Goal: Information Seeking & Learning: Learn about a topic

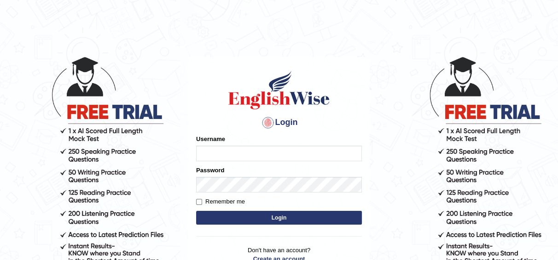
type input "joyce2024"
click at [282, 210] on form "Please fix the following errors: Username joyce2024 Password Remember me Login" at bounding box center [279, 181] width 166 height 92
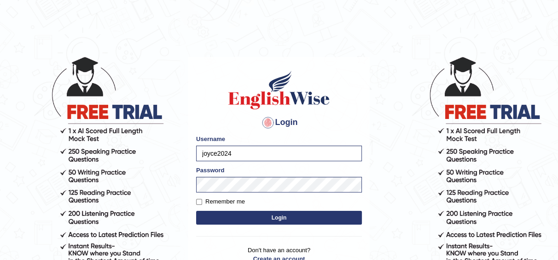
click at [279, 217] on button "Login" at bounding box center [279, 218] width 166 height 14
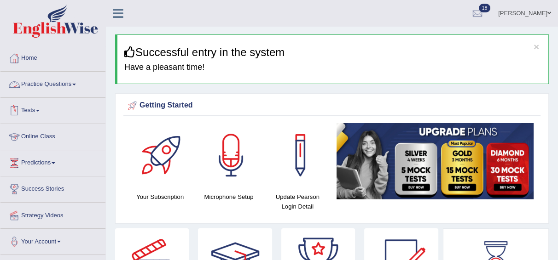
click at [73, 87] on link "Practice Questions" at bounding box center [52, 83] width 105 height 23
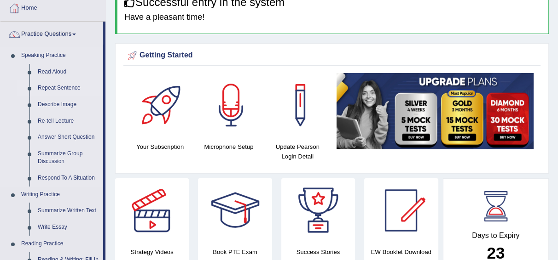
scroll to position [51, 0]
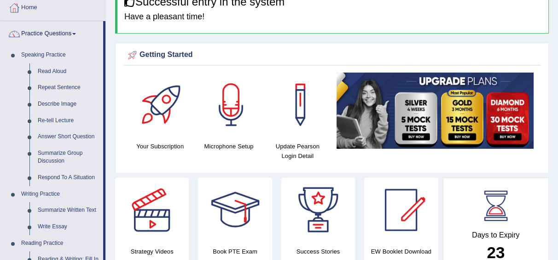
click at [46, 100] on link "Describe Image" at bounding box center [68, 104] width 69 height 17
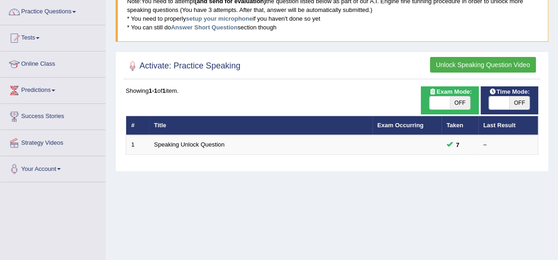
click at [468, 64] on button "Unlock Speaking Question Video" at bounding box center [483, 65] width 106 height 16
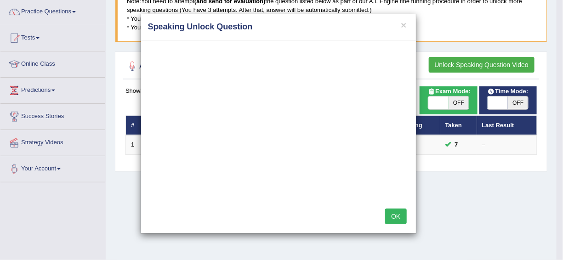
click at [395, 216] on button "OK" at bounding box center [395, 217] width 21 height 16
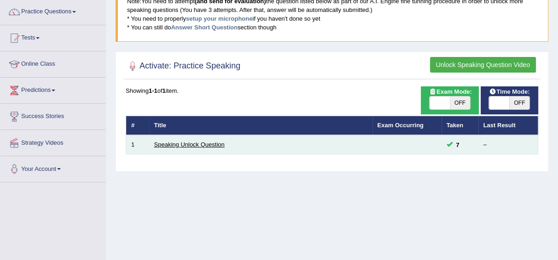
click at [200, 145] on link "Speaking Unlock Question" at bounding box center [189, 144] width 70 height 7
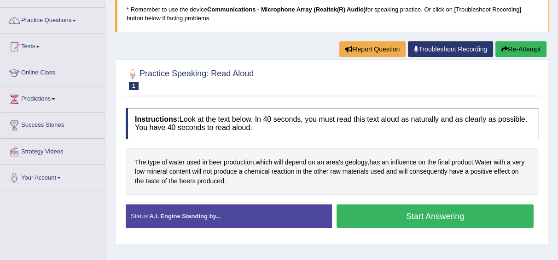
scroll to position [50, 0]
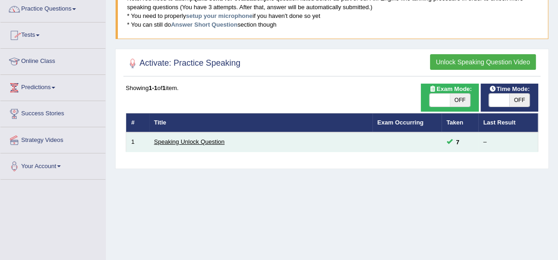
click at [178, 141] on link "Speaking Unlock Question" at bounding box center [189, 141] width 70 height 7
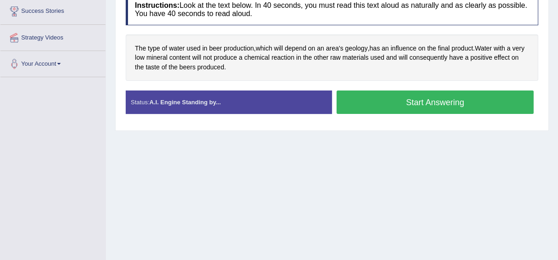
scroll to position [175, 0]
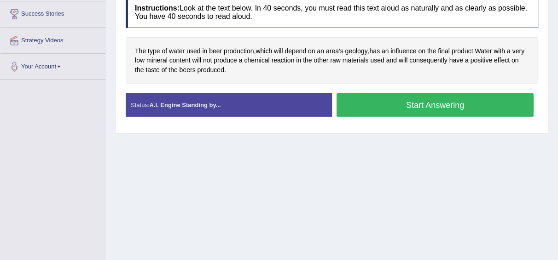
click at [362, 108] on button "Start Answering" at bounding box center [434, 104] width 197 height 23
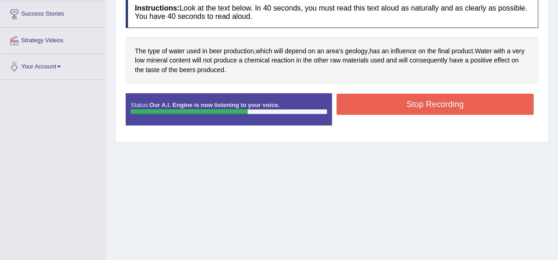
click at [362, 108] on button "Stop Recording" at bounding box center [434, 104] width 197 height 21
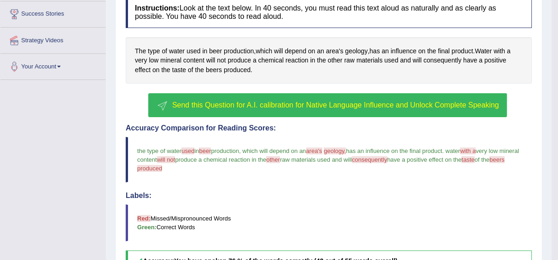
click at [362, 108] on button "Send this Question for A.I. calibration for Native Language Influence and Unloc…" at bounding box center [327, 105] width 358 height 24
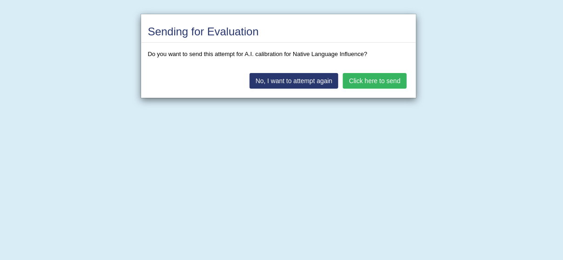
click at [377, 81] on button "Click here to send" at bounding box center [374, 81] width 63 height 16
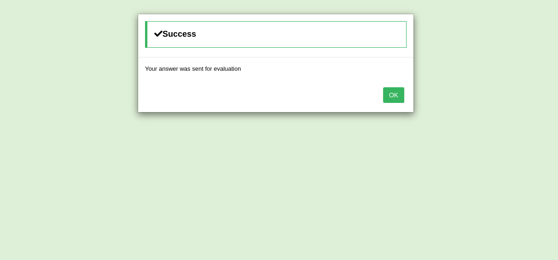
click at [387, 93] on button "OK" at bounding box center [393, 95] width 21 height 16
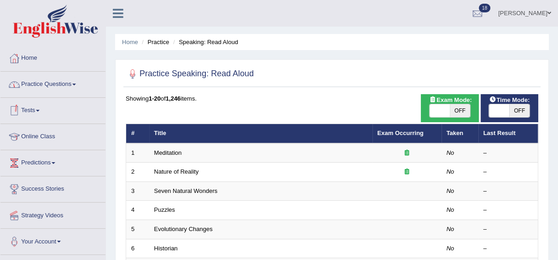
click at [58, 87] on link "Practice Questions" at bounding box center [52, 83] width 105 height 23
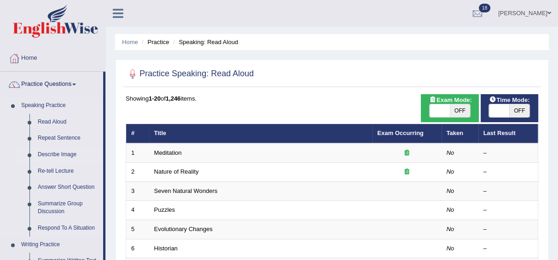
click at [46, 152] on link "Describe Image" at bounding box center [68, 155] width 69 height 17
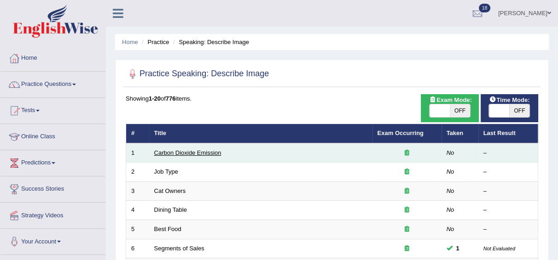
click at [187, 154] on link "Carbon Dioxide Emission" at bounding box center [187, 152] width 67 height 7
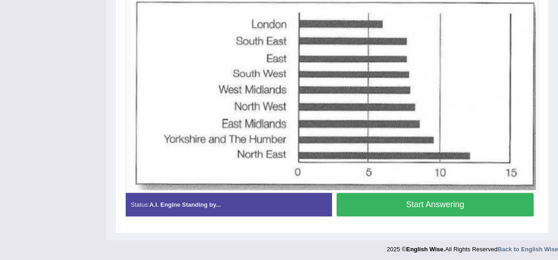
scroll to position [294, 0]
